Goal: Information Seeking & Learning: Learn about a topic

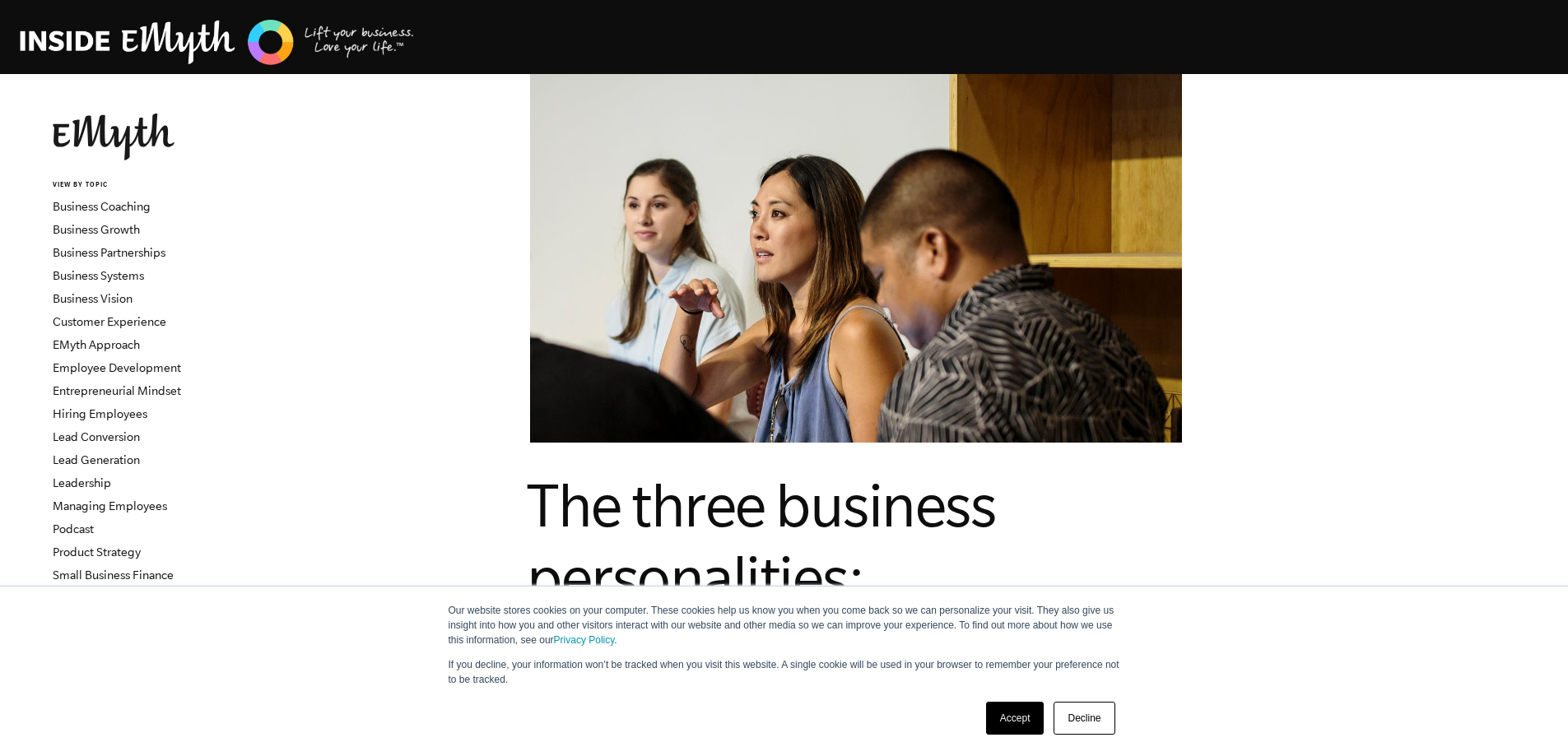
scroll to position [823, 0]
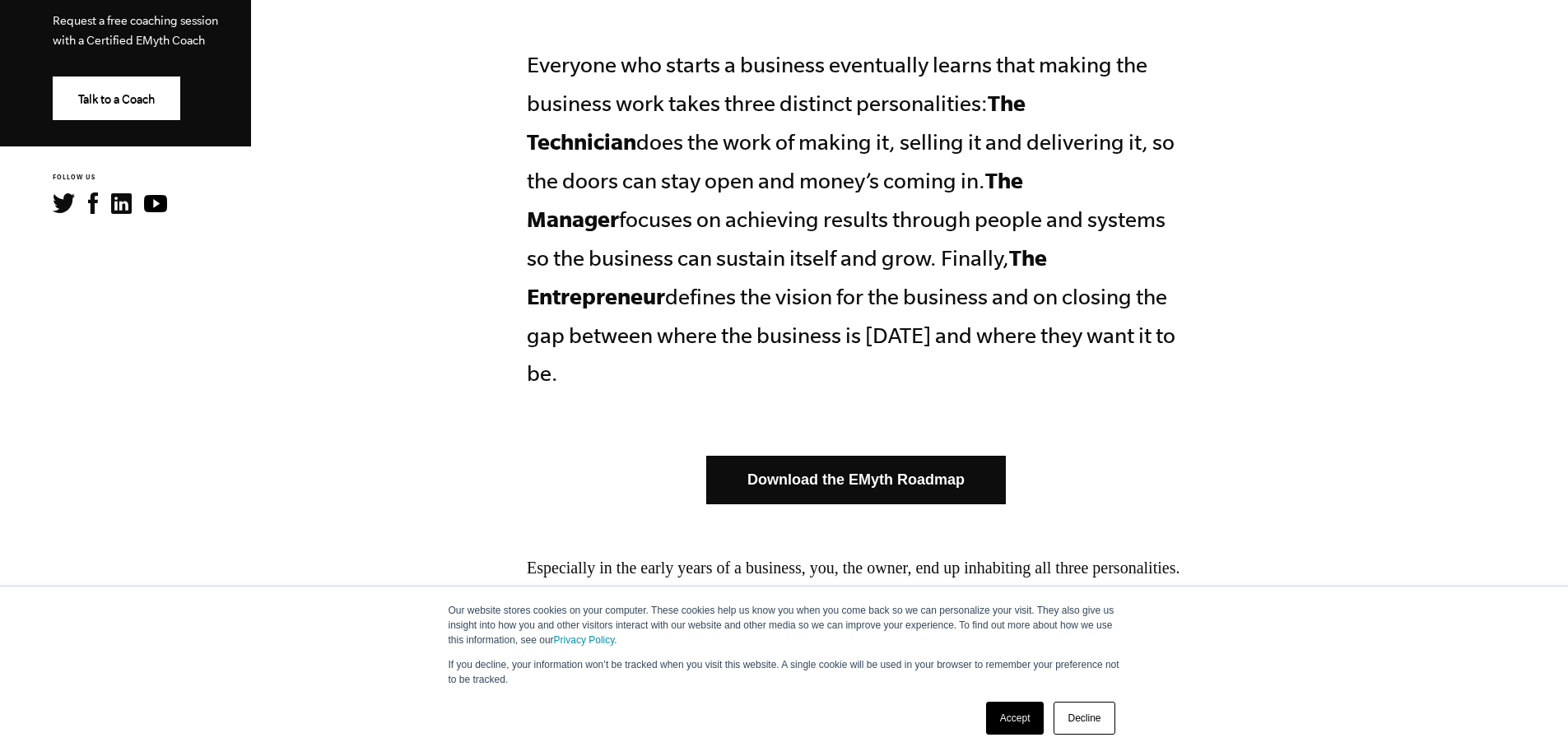
drag, startPoint x: 583, startPoint y: 145, endPoint x: 953, endPoint y: 193, distance: 373.1
copy p "does the work of making it, selling it and delivering it, so the doors can stay…"
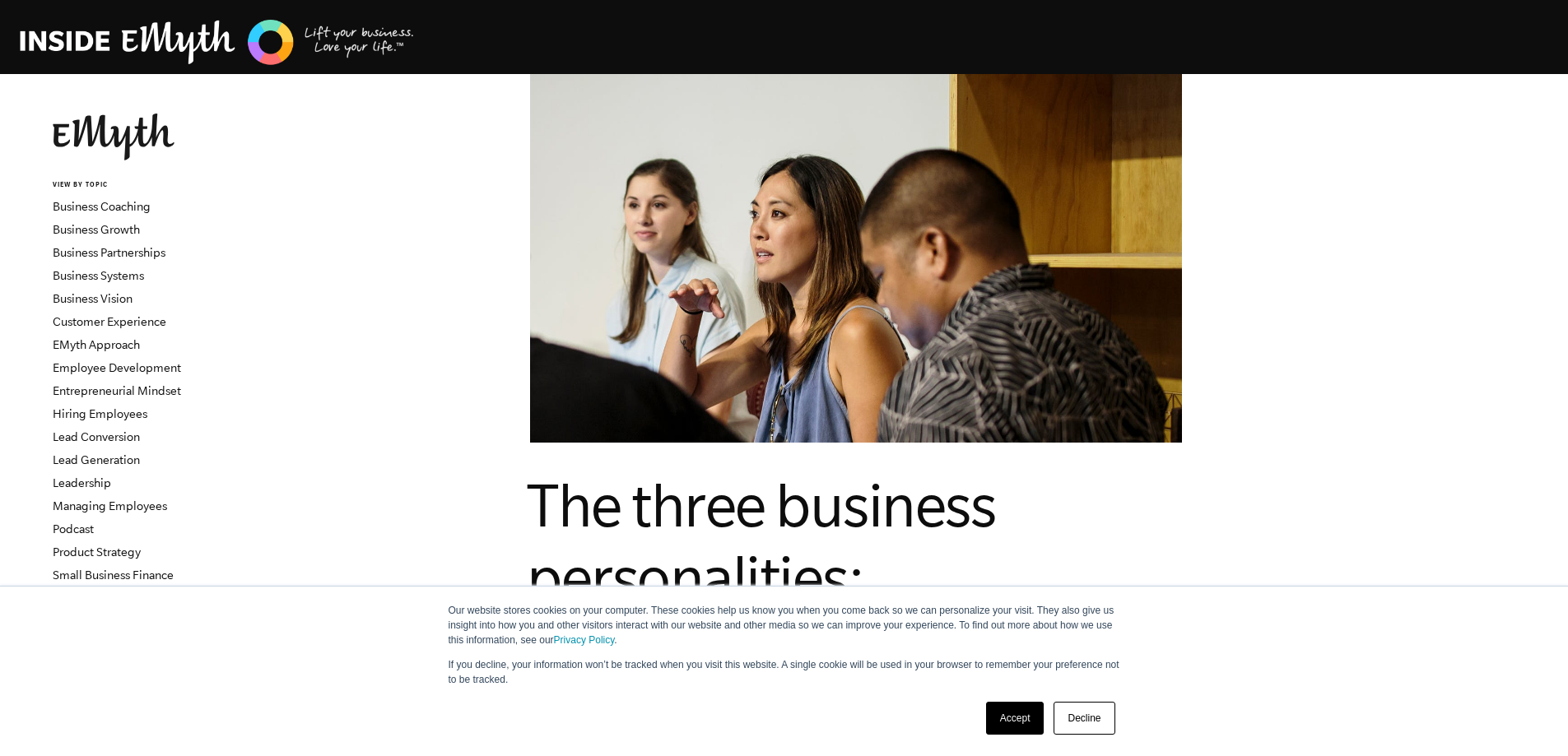
scroll to position [823, 0]
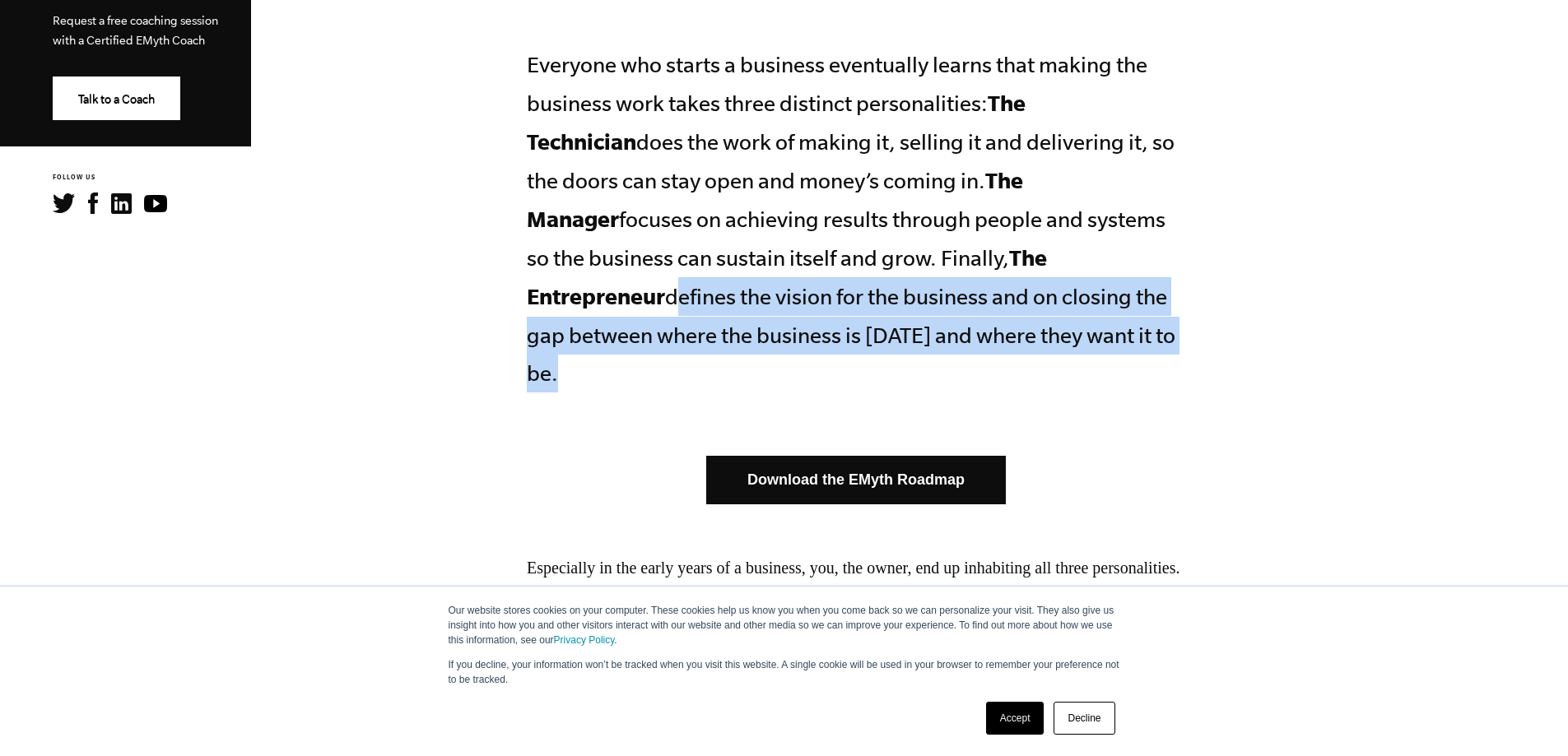
drag, startPoint x: 1067, startPoint y: 250, endPoint x: 948, endPoint y: 327, distance: 141.7
click at [948, 327] on p "Everyone who starts a business eventually learns that making the business work …" at bounding box center [855, 219] width 658 height 347
copy p "defines the vision for the business and on closing the gap between where the bu…"
